Goal: Information Seeking & Learning: Learn about a topic

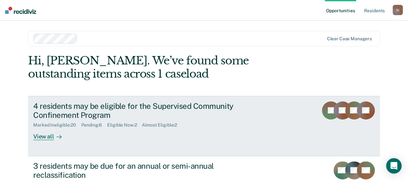
click at [48, 138] on div "View all" at bounding box center [51, 134] width 36 height 13
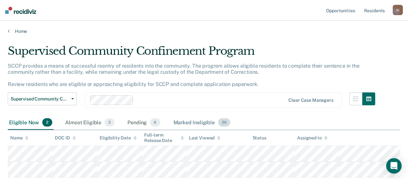
scroll to position [43, 0]
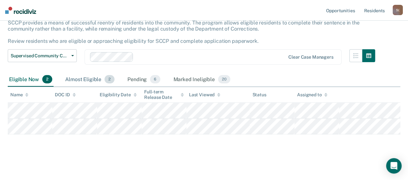
click at [78, 82] on div "Almost Eligible 2" at bounding box center [90, 80] width 52 height 14
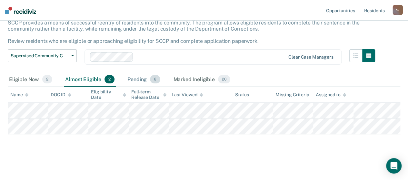
click at [140, 81] on div "Pending 6" at bounding box center [144, 80] width 36 height 14
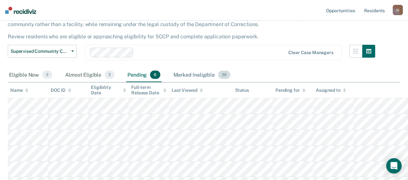
scroll to position [0, 0]
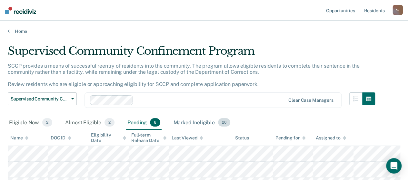
click at [199, 122] on div "Marked Ineligible 20" at bounding box center [201, 123] width 59 height 14
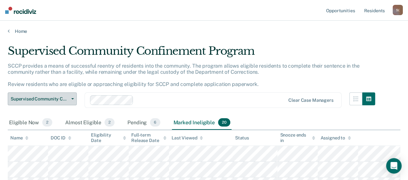
click at [72, 98] on icon "button" at bounding box center [72, 98] width 3 height 1
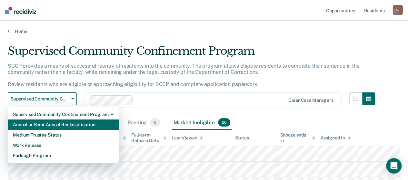
click at [64, 125] on div "Annual or Semi-Annual Reclassification" at bounding box center [63, 125] width 101 height 10
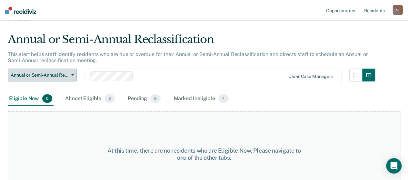
scroll to position [28, 0]
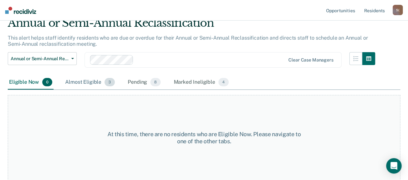
click at [90, 83] on div "Almost Eligible 3" at bounding box center [90, 83] width 52 height 14
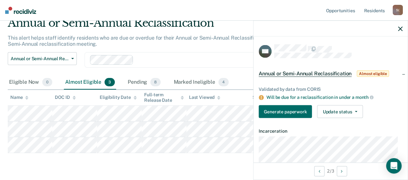
click at [402, 29] on icon "button" at bounding box center [400, 28] width 5 height 5
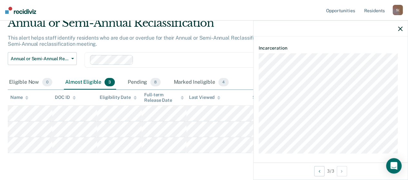
scroll to position [86, 0]
click at [400, 30] on icon "button" at bounding box center [400, 28] width 5 height 5
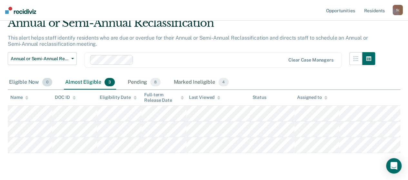
click at [18, 82] on div "Eligible Now 0" at bounding box center [31, 83] width 46 height 14
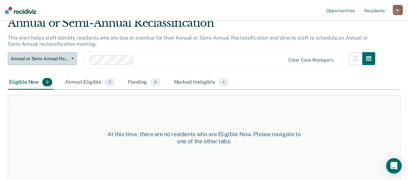
click at [71, 58] on icon "button" at bounding box center [72, 58] width 3 height 1
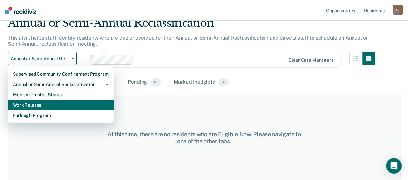
click at [32, 103] on div "Work Release" at bounding box center [61, 105] width 96 height 10
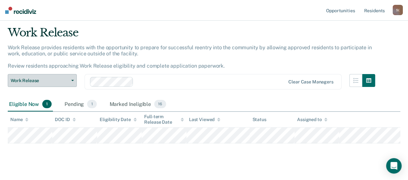
scroll to position [28, 0]
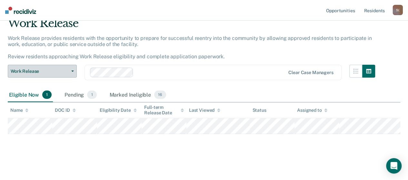
click at [74, 73] on button "Work Release" at bounding box center [42, 71] width 69 height 13
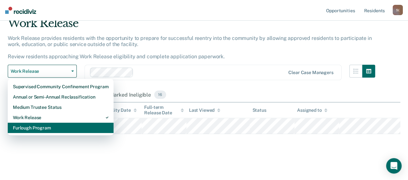
click at [46, 128] on div "Furlough Program" at bounding box center [61, 128] width 96 height 10
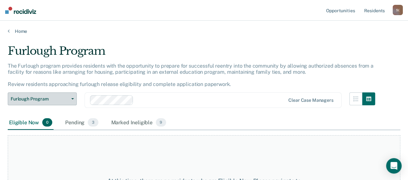
click at [74, 98] on button "Furlough Program" at bounding box center [42, 99] width 69 height 13
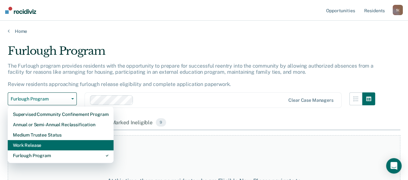
click at [39, 146] on div "Work Release" at bounding box center [61, 145] width 96 height 10
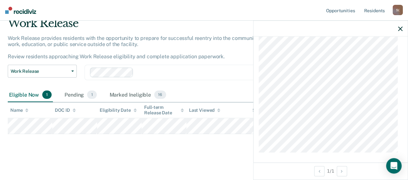
scroll to position [292, 0]
click at [400, 30] on icon "button" at bounding box center [400, 28] width 5 height 5
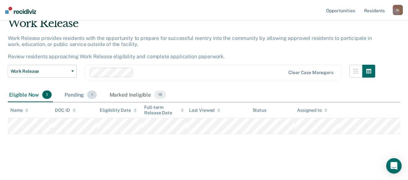
click at [76, 97] on div "Pending 1" at bounding box center [80, 95] width 35 height 14
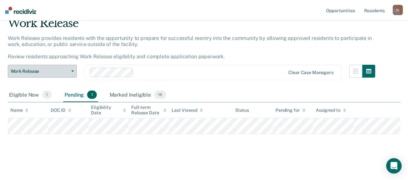
click at [72, 72] on icon "button" at bounding box center [72, 71] width 3 height 1
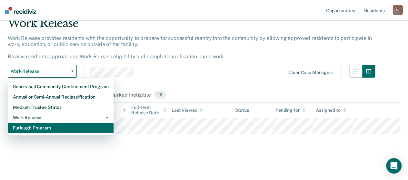
click at [42, 130] on div "Furlough Program" at bounding box center [61, 128] width 96 height 10
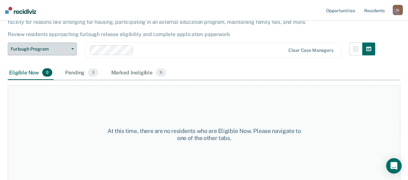
scroll to position [53, 0]
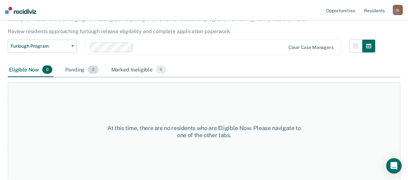
click at [76, 71] on div "Pending 3" at bounding box center [82, 70] width 36 height 14
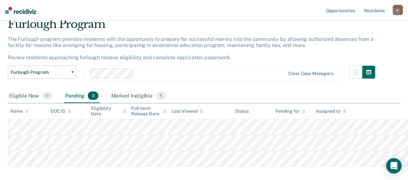
scroll to position [0, 0]
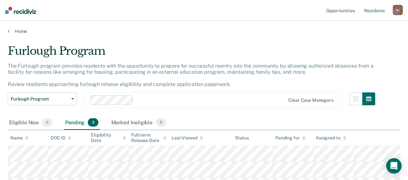
drag, startPoint x: 144, startPoint y: 124, endPoint x: 214, endPoint y: 125, distance: 70.1
click at [143, 124] on div "Marked Ineligible 9" at bounding box center [139, 123] width 58 height 14
